Goal: Information Seeking & Learning: Learn about a topic

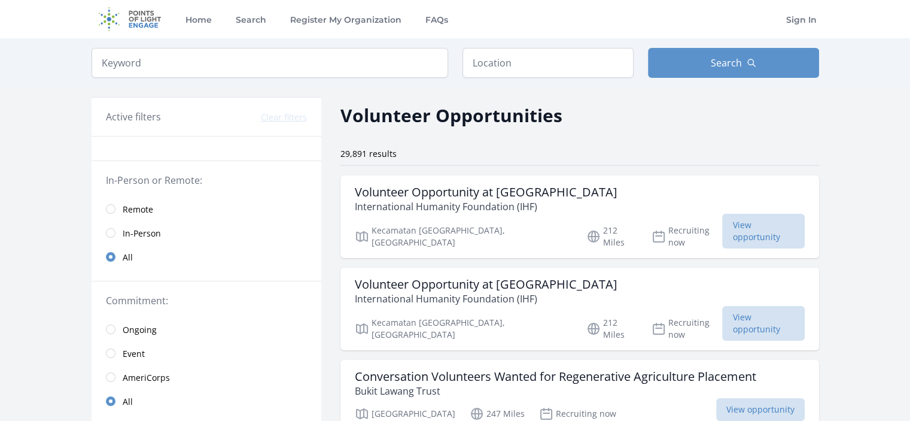
click at [127, 210] on span "Remote" at bounding box center [138, 209] width 31 height 12
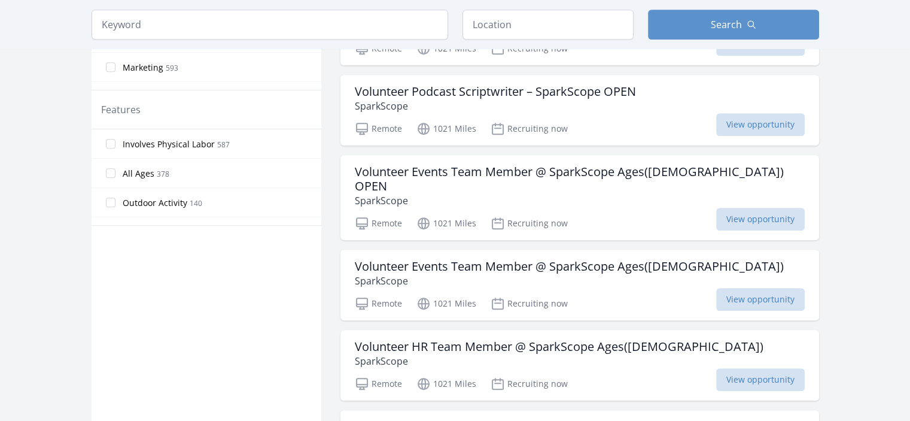
scroll to position [604, 0]
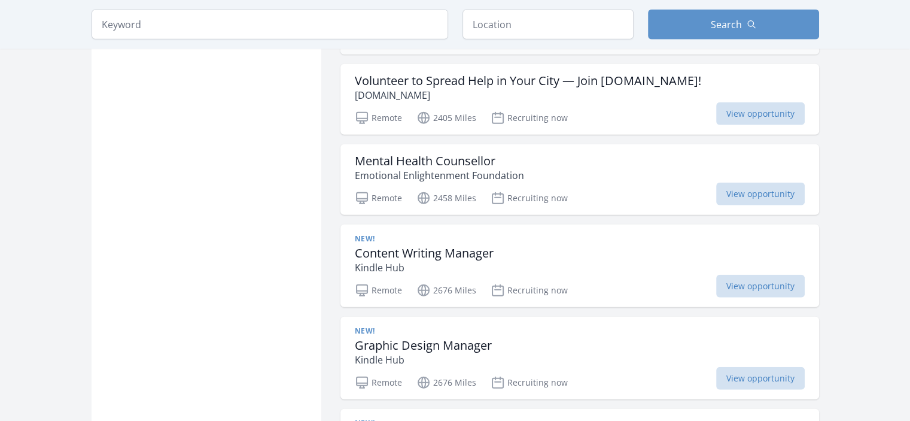
scroll to position [2880, 0]
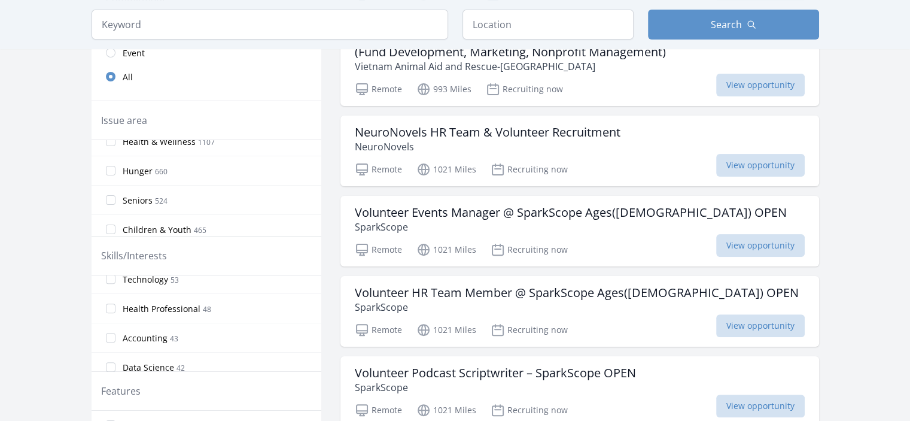
scroll to position [680, 0]
click at [170, 339] on span "Data Science" at bounding box center [148, 343] width 51 height 12
click at [115, 339] on input "Data Science 42" at bounding box center [111, 343] width 10 height 10
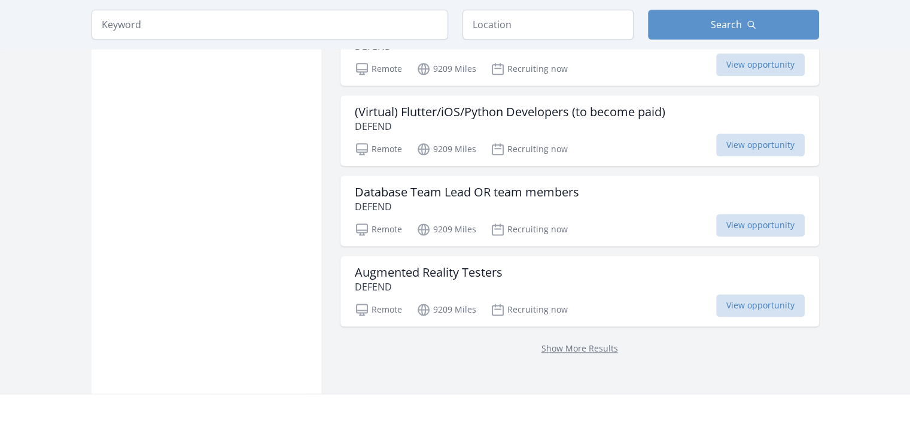
scroll to position [1521, 0]
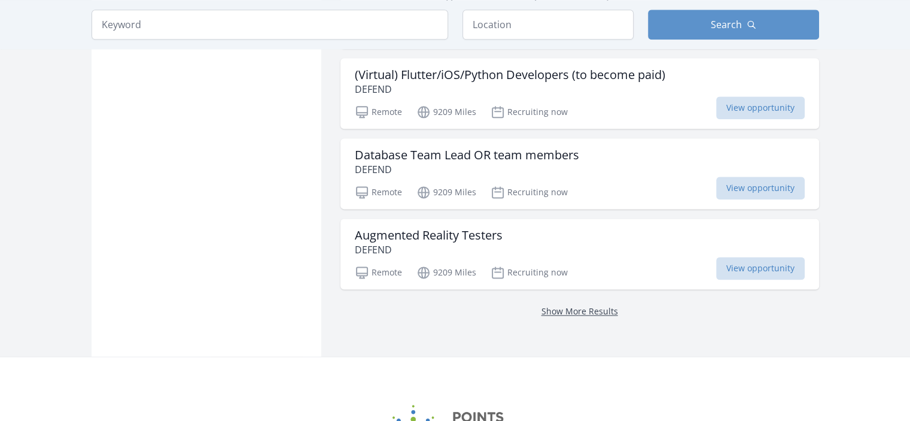
click at [605, 315] on link "Show More Results" at bounding box center [579, 310] width 77 height 11
click at [576, 317] on link "Show More Results" at bounding box center [579, 310] width 77 height 11
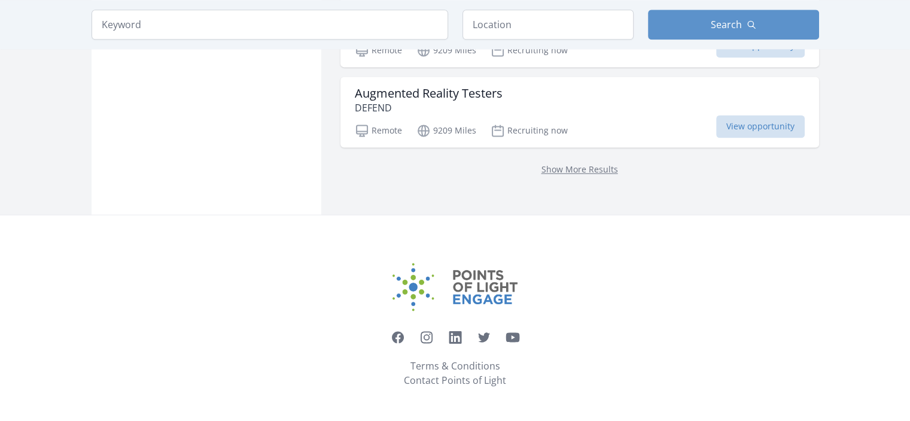
scroll to position [1670, 0]
click at [572, 168] on link "Show More Results" at bounding box center [579, 168] width 77 height 11
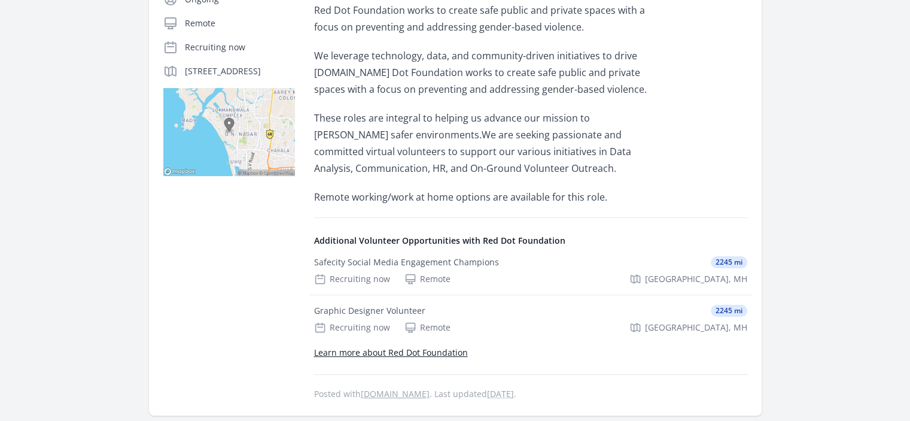
scroll to position [263, 0]
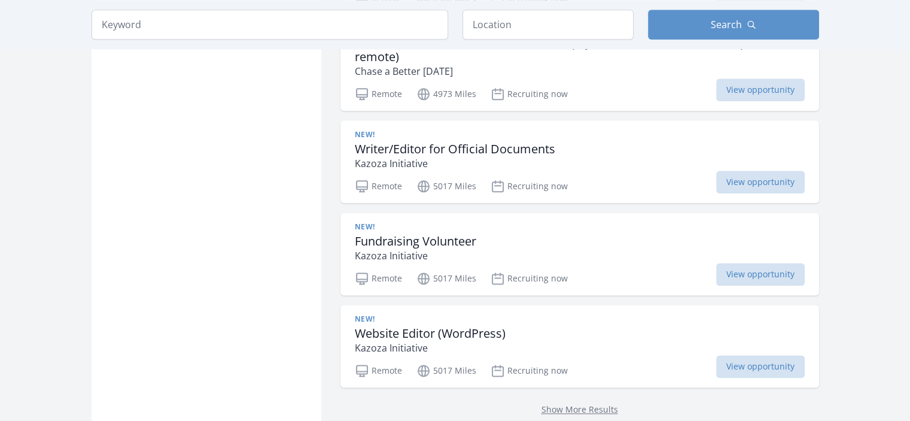
scroll to position [1520, 0]
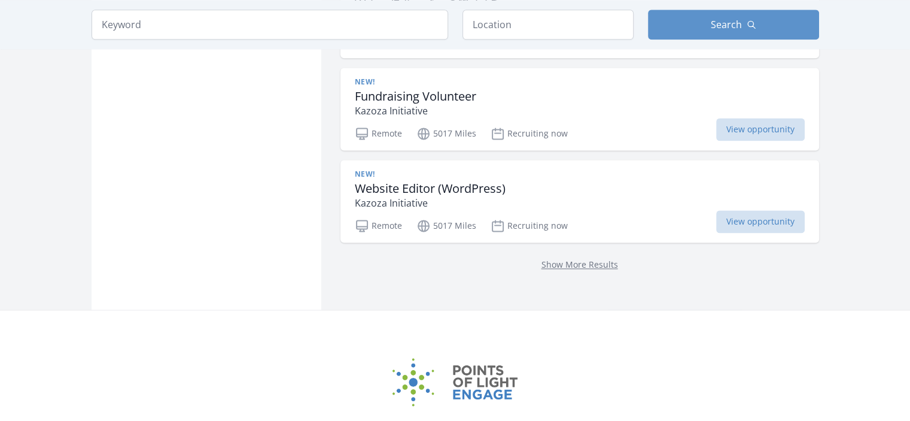
scroll to position [1666, 0]
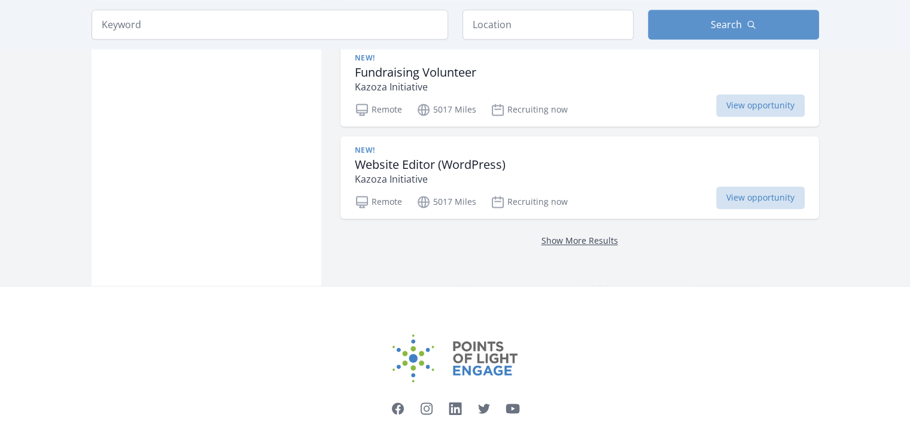
click at [561, 235] on link "Show More Results" at bounding box center [579, 240] width 77 height 11
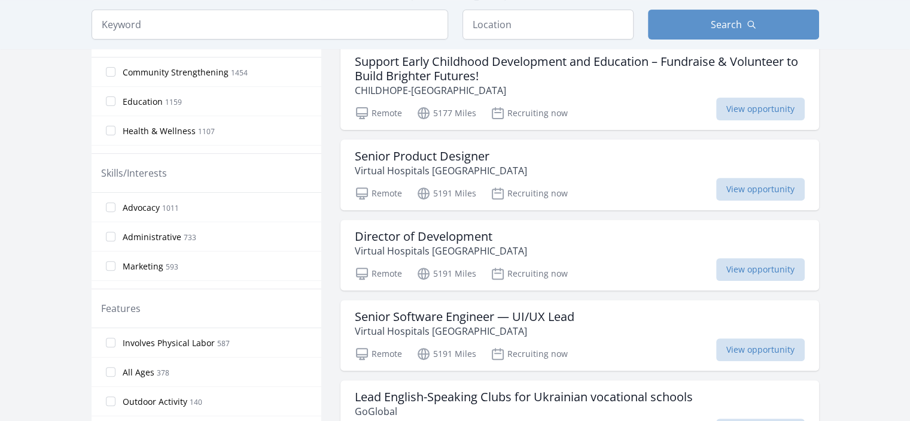
scroll to position [714, 0]
